Goal: Task Accomplishment & Management: Complete application form

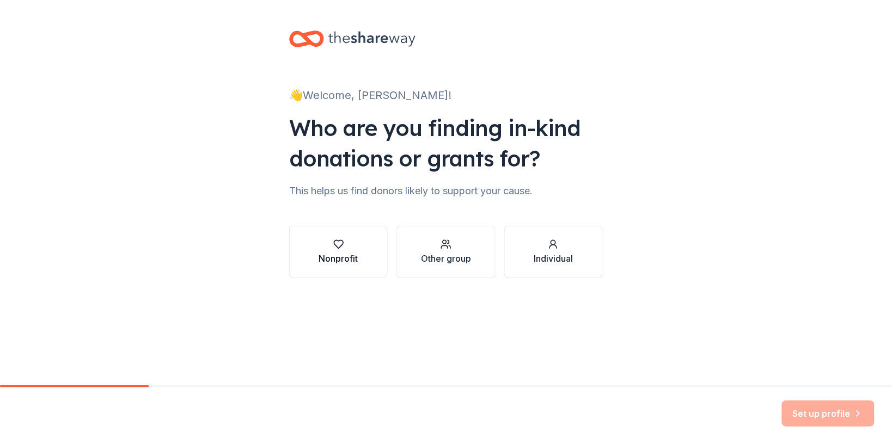
click at [321, 249] on div "button" at bounding box center [338, 244] width 39 height 11
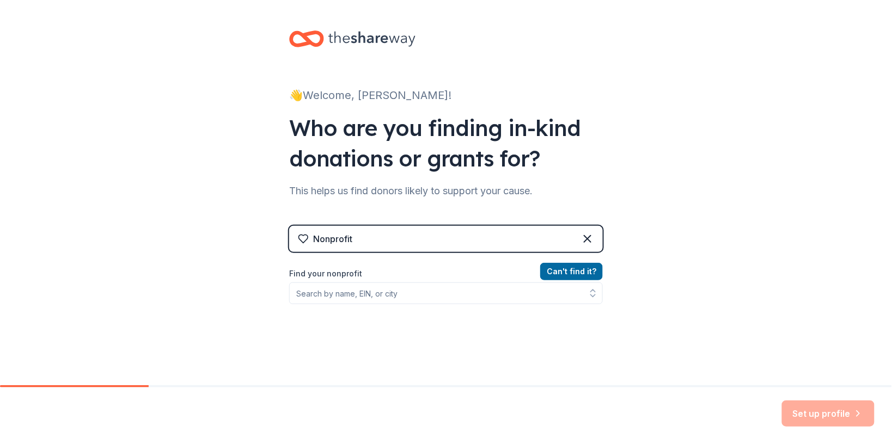
click at [428, 240] on div "Nonprofit" at bounding box center [446, 239] width 314 height 26
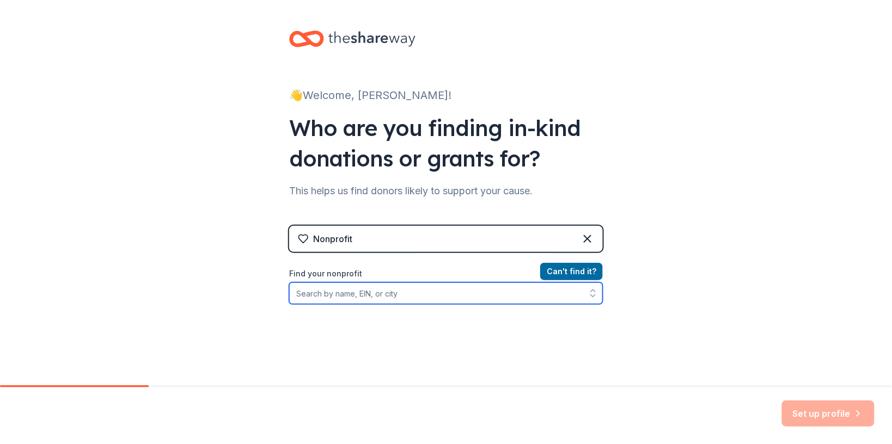
click at [360, 297] on input "Find your nonprofit" at bounding box center [446, 294] width 314 height 22
type input "[US_EMPLOYER_IDENTIFICATION_NUMBER]"
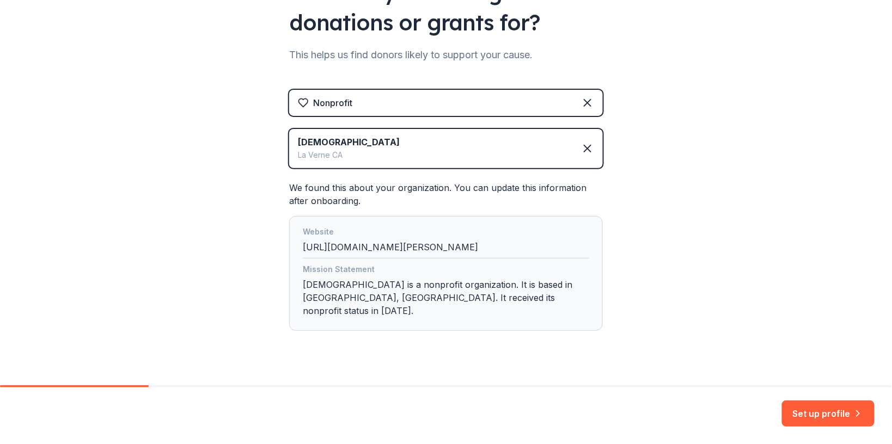
scroll to position [142, 0]
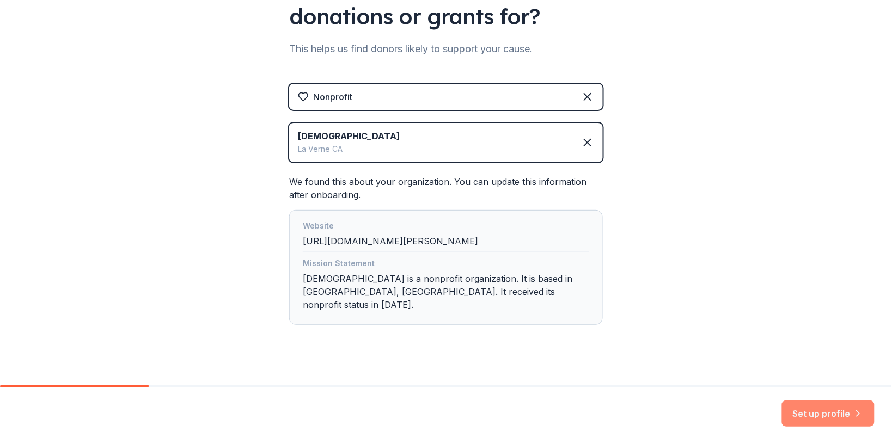
click at [813, 412] on button "Set up profile" at bounding box center [828, 414] width 93 height 26
click at [813, 412] on div "Set up profile" at bounding box center [828, 414] width 93 height 26
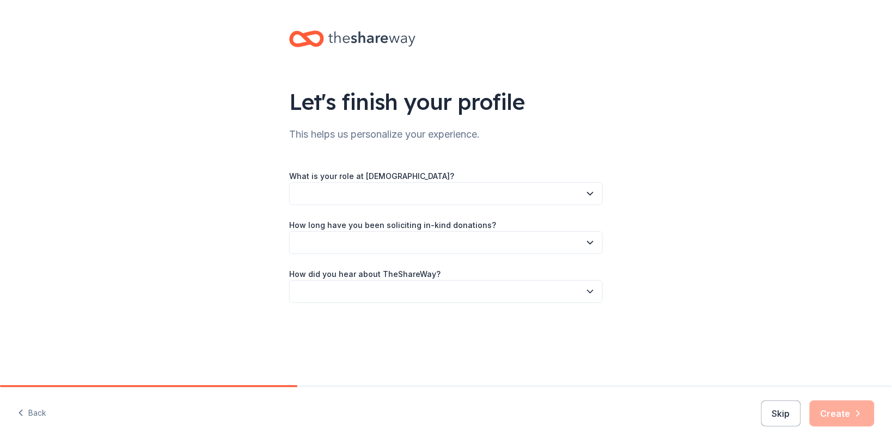
click at [577, 197] on button "button" at bounding box center [446, 193] width 314 height 23
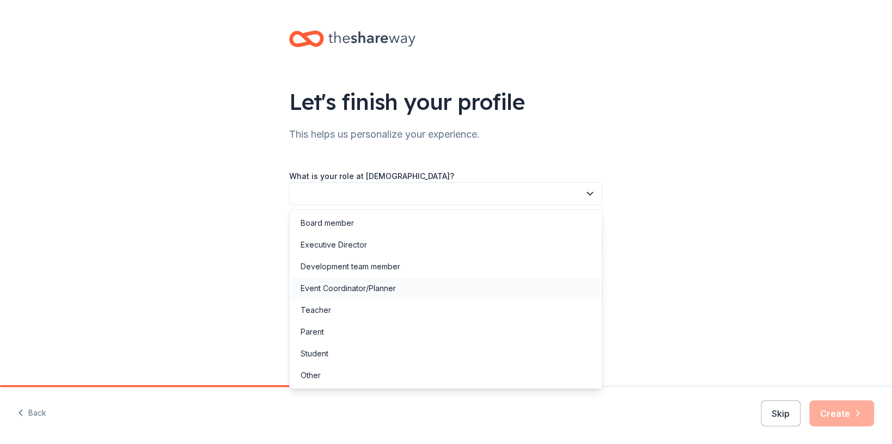
click at [334, 290] on div "Event Coordinator/Planner" at bounding box center [348, 288] width 95 height 13
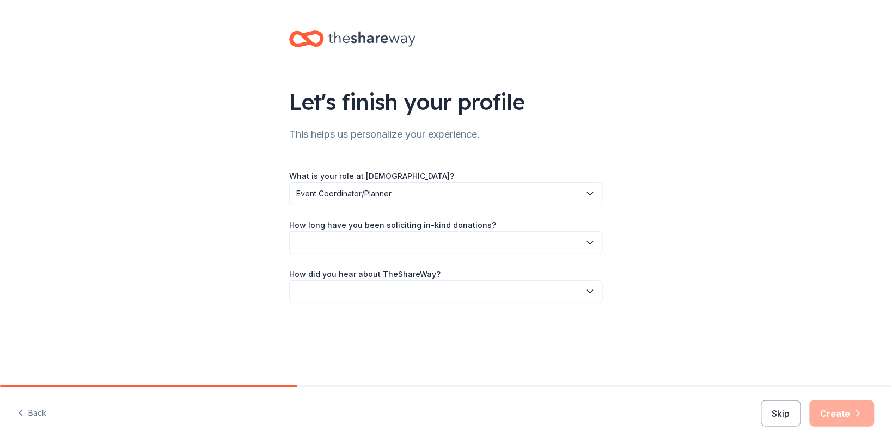
click at [587, 243] on icon "button" at bounding box center [590, 242] width 11 height 11
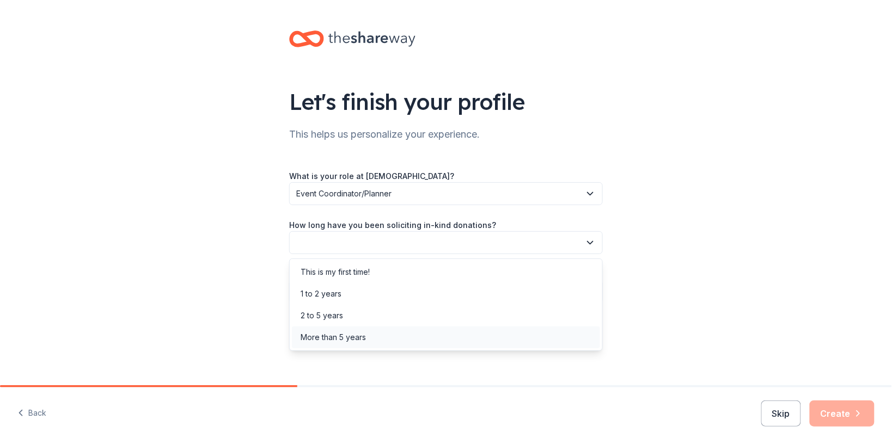
click at [333, 339] on div "More than 5 years" at bounding box center [333, 337] width 65 height 13
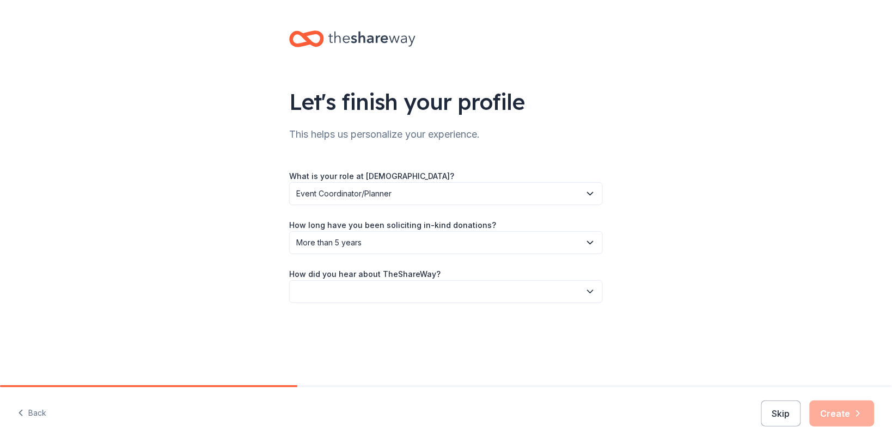
click at [318, 292] on button "button" at bounding box center [446, 291] width 314 height 23
click at [327, 345] on div "Online search" at bounding box center [326, 343] width 50 height 13
click at [827, 414] on button "Create" at bounding box center [842, 414] width 65 height 26
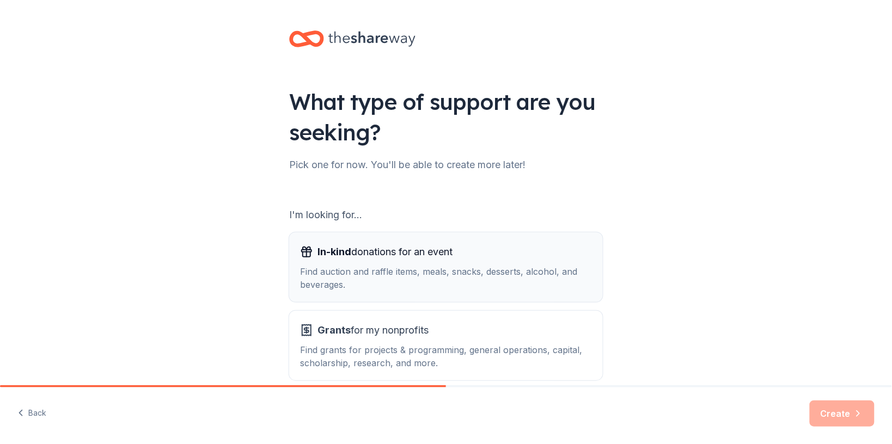
click at [357, 284] on div "Find auction and raffle items, meals, snacks, desserts, alcohol, and beverages." at bounding box center [446, 278] width 292 height 26
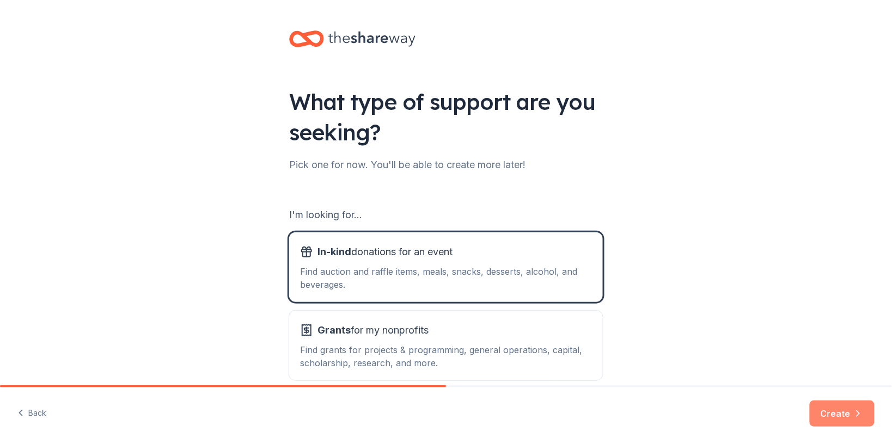
click at [827, 418] on button "Create" at bounding box center [842, 414] width 65 height 26
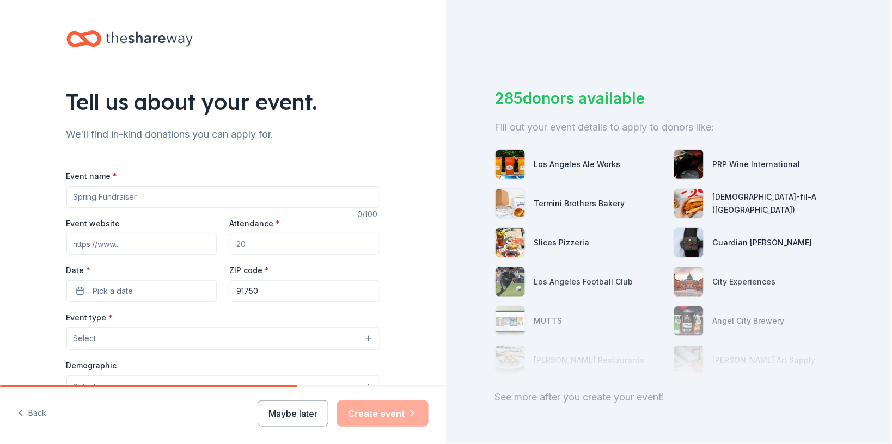
click at [143, 201] on input "Event name *" at bounding box center [223, 197] width 314 height 22
type input "fall festival silent auction"
type input "[EMAIL_ADDRESS][DOMAIN_NAME]"
click at [138, 248] on input "Event website" at bounding box center [141, 244] width 150 height 22
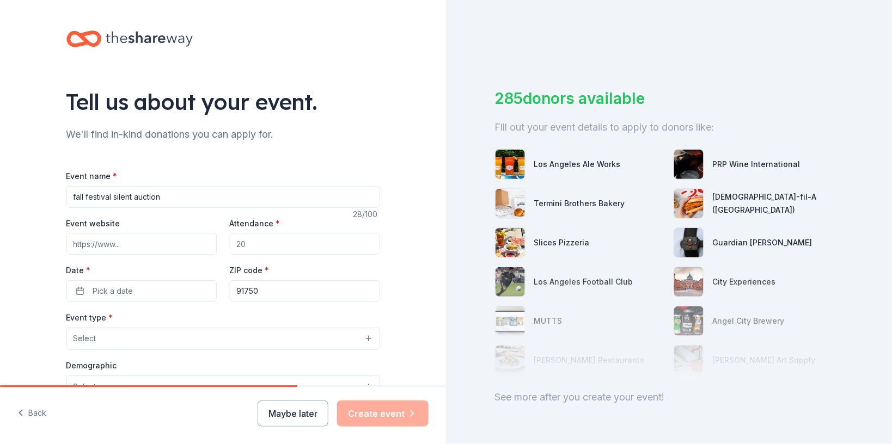
click at [138, 248] on input "Event website" at bounding box center [141, 244] width 150 height 22
type input "www.calvarybaptist"
click at [256, 249] on input "Attendance *" at bounding box center [305, 244] width 150 height 22
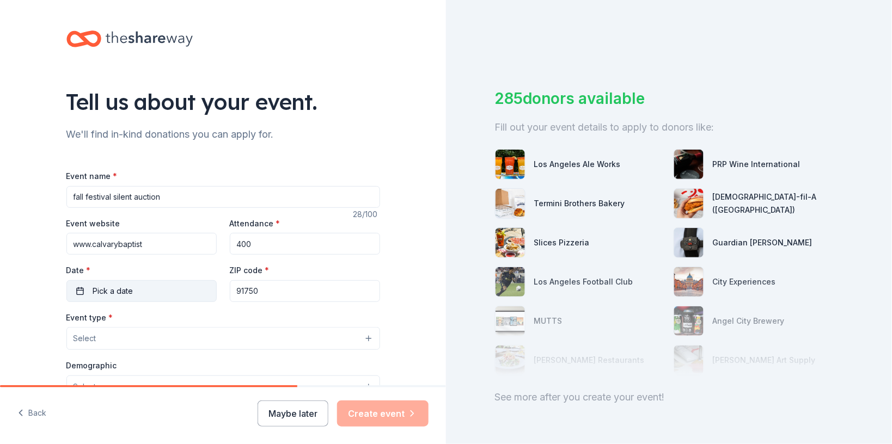
type input "400"
click at [93, 297] on span "Pick a date" at bounding box center [113, 291] width 40 height 13
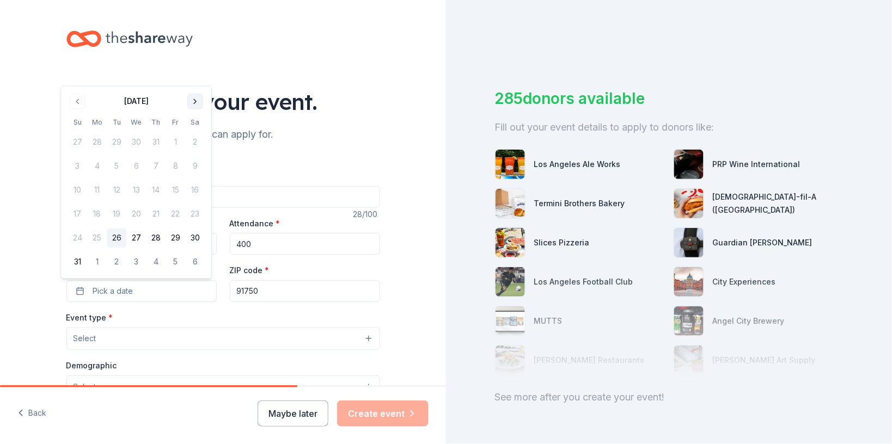
click at [197, 102] on button "Go to next month" at bounding box center [194, 101] width 15 height 15
click at [197, 102] on div "Tell us about your event." at bounding box center [223, 102] width 314 height 30
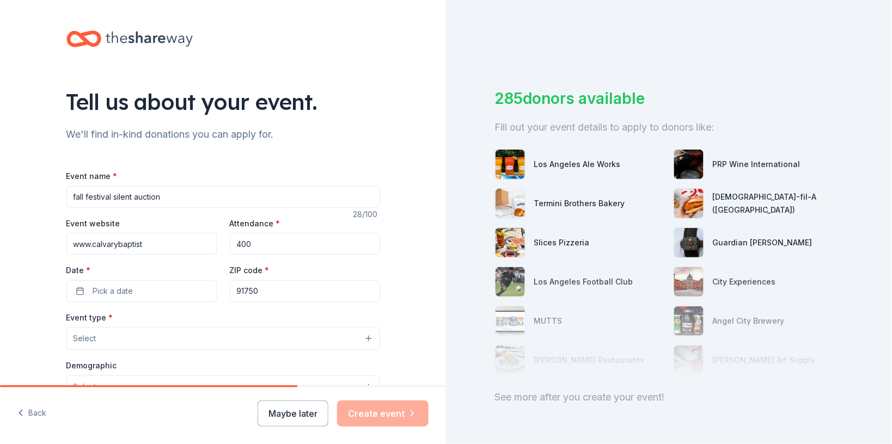
click at [197, 102] on div "Tell us about your event." at bounding box center [223, 102] width 314 height 30
click at [142, 295] on button "Pick a date" at bounding box center [141, 291] width 150 height 22
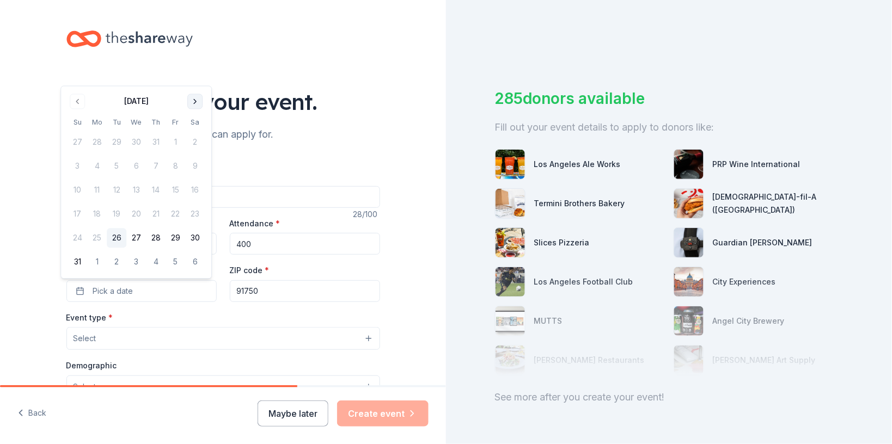
click at [197, 104] on button "Go to next month" at bounding box center [194, 101] width 15 height 15
click at [199, 122] on button "Go to next month" at bounding box center [194, 125] width 15 height 15
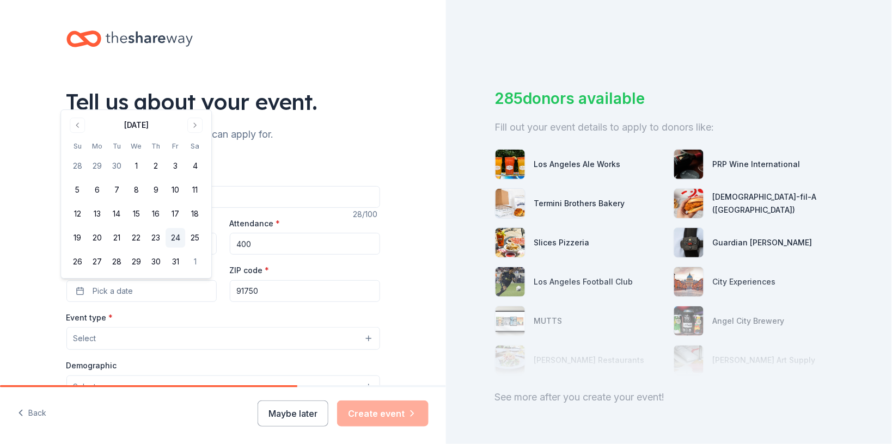
click at [176, 237] on button "24" at bounding box center [175, 238] width 20 height 20
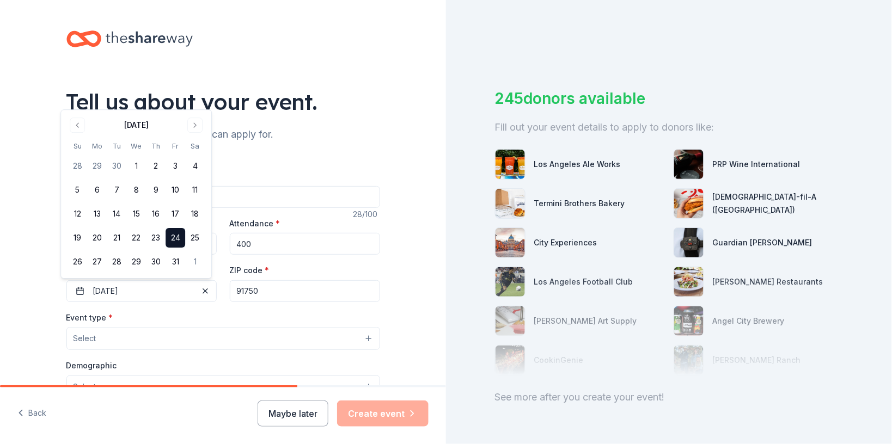
click at [136, 341] on button "Select" at bounding box center [223, 338] width 314 height 23
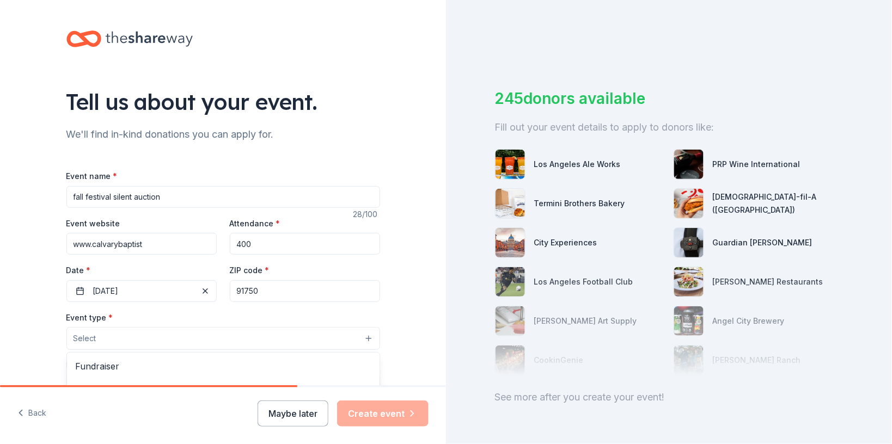
click at [136, 341] on button "Select" at bounding box center [223, 338] width 314 height 23
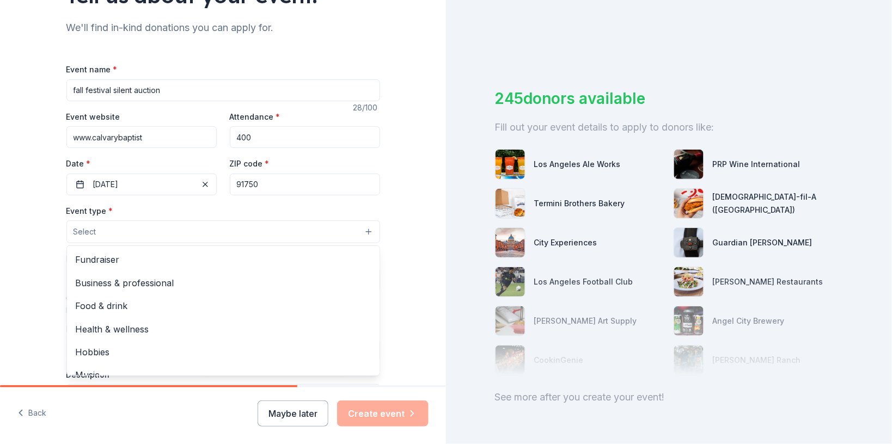
scroll to position [168, 0]
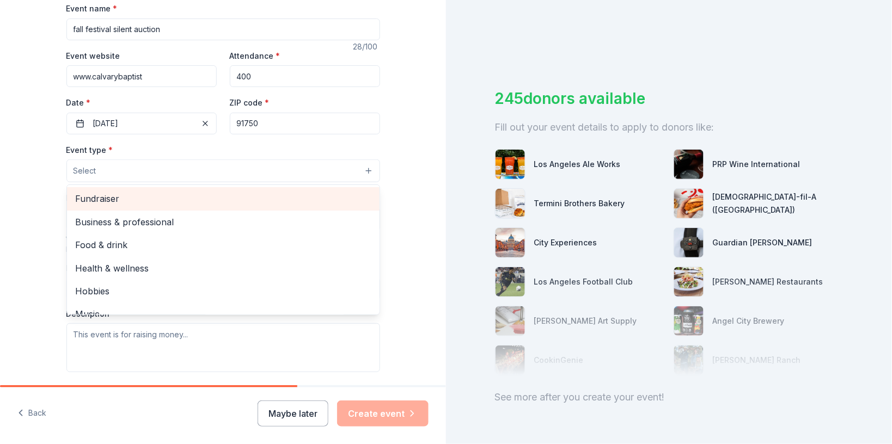
click at [171, 202] on span "Fundraiser" at bounding box center [223, 199] width 295 height 14
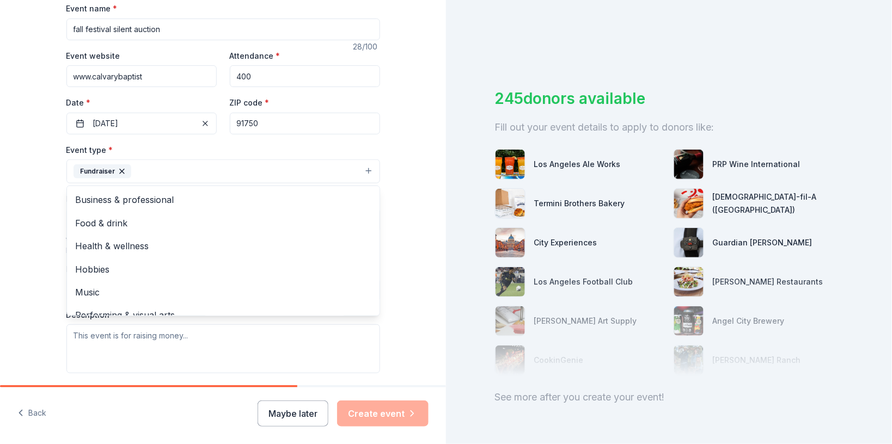
scroll to position [41, 0]
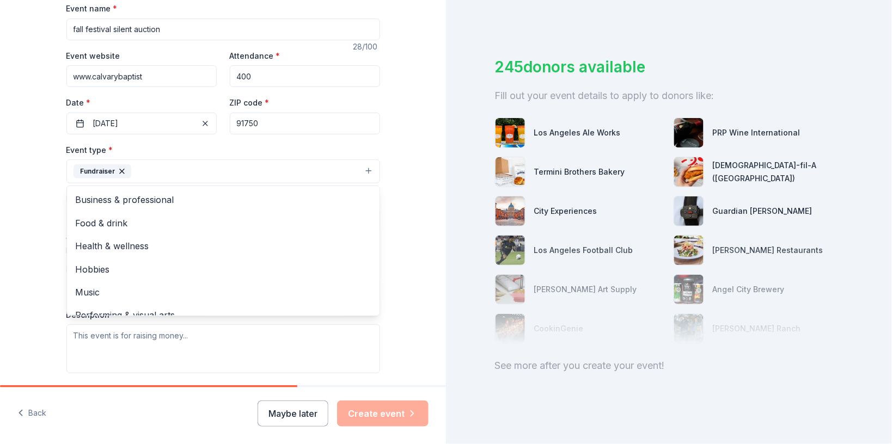
drag, startPoint x: 888, startPoint y: 191, endPoint x: 889, endPoint y: 281, distance: 90.4
click at [889, 281] on div "Tell us about your event. We'll find in-kind donations you can apply for. Event…" at bounding box center [446, 222] width 892 height 444
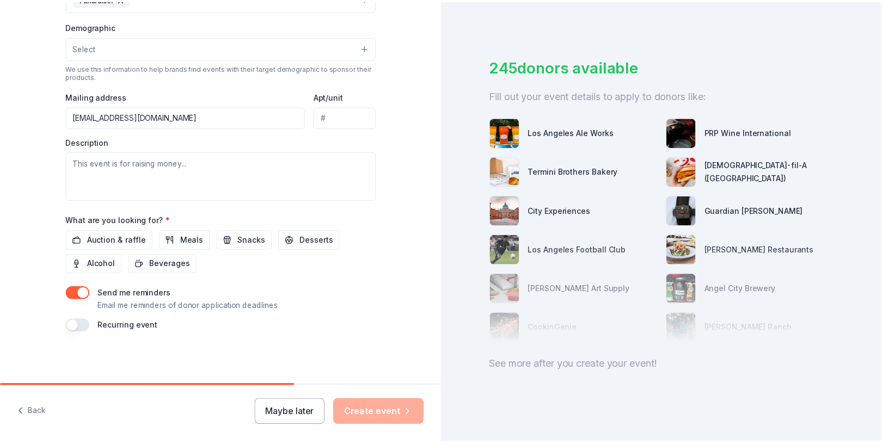
scroll to position [344, 0]
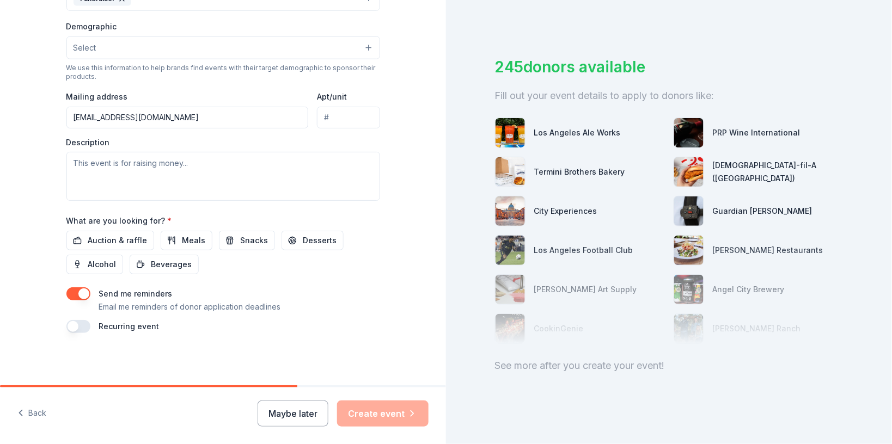
click at [397, 411] on div "Maybe later Create event" at bounding box center [342, 414] width 171 height 26
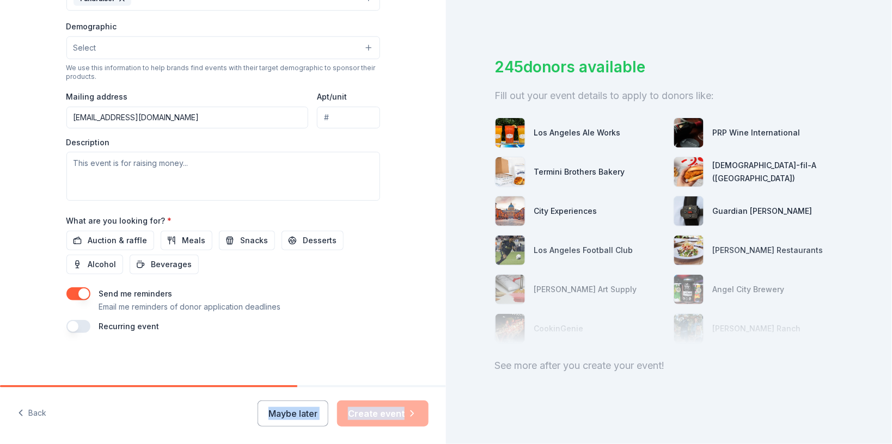
click at [630, 357] on div "See more after you create your event!" at bounding box center [669, 365] width 348 height 17
click at [363, 373] on div "Tell us about your event. We'll find in-kind donations you can apply for. Event…" at bounding box center [223, 23] width 348 height 726
click at [314, 411] on button "Maybe later" at bounding box center [292, 414] width 71 height 26
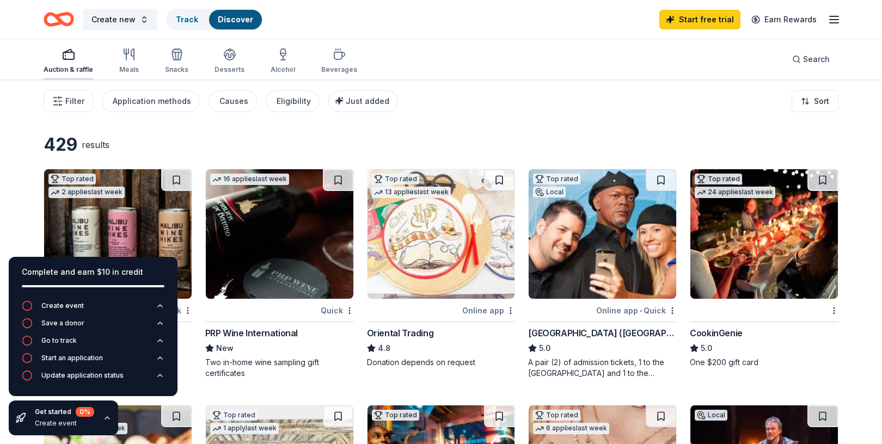
click at [66, 63] on div "Auction & raffle" at bounding box center [69, 61] width 50 height 26
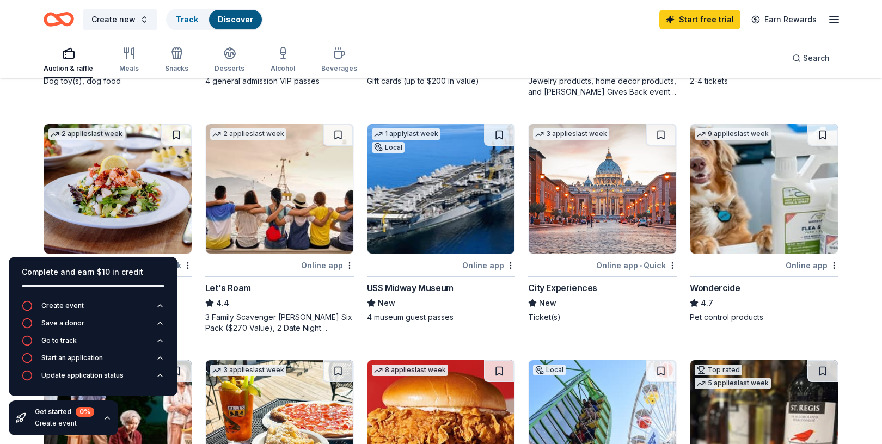
scroll to position [515, 0]
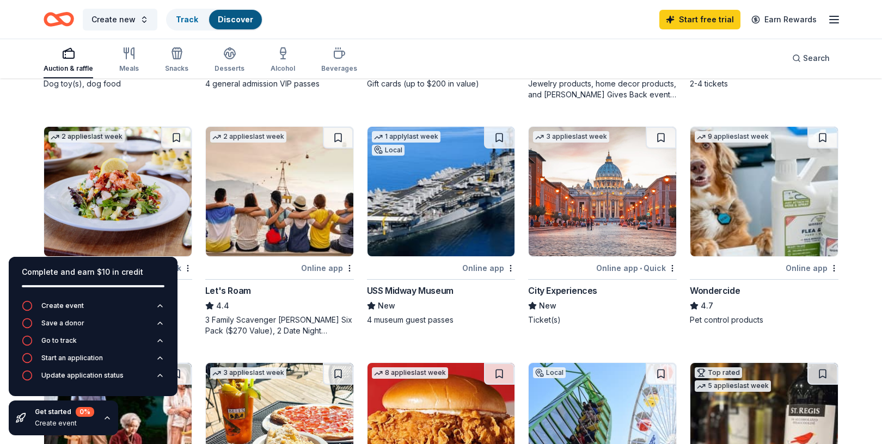
click at [602, 200] on img at bounding box center [603, 192] width 148 height 130
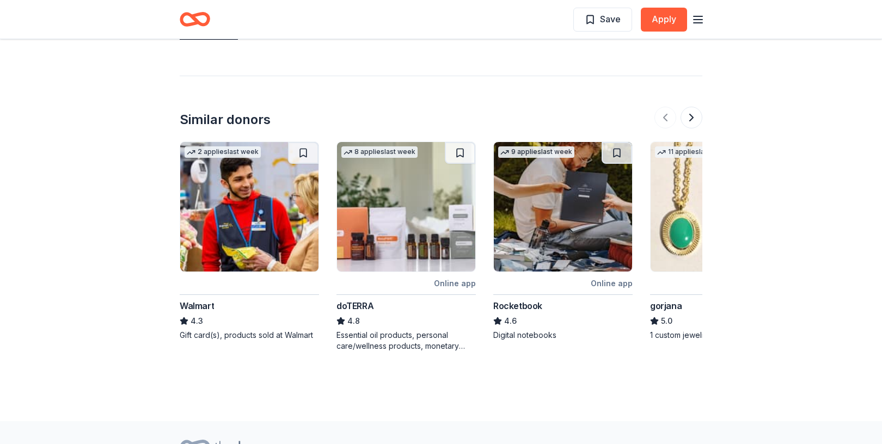
scroll to position [1170, 0]
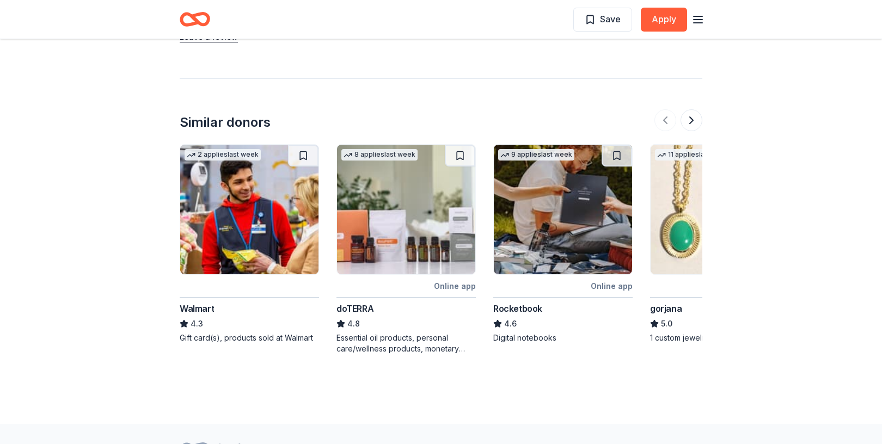
click at [378, 318] on div "doTERRA 4.8 Essential oil products, personal care/wellness products, monetary d…" at bounding box center [405, 328] width 139 height 52
